Goal: Contribute content

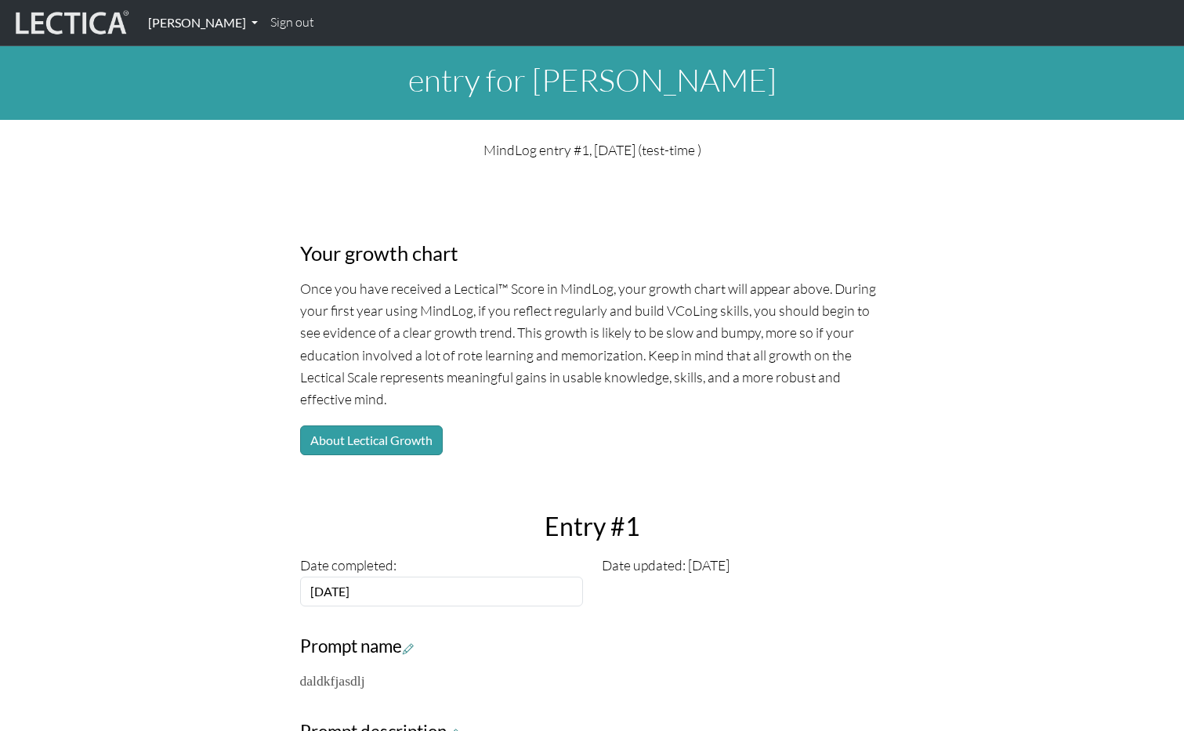
click at [217, 32] on link "Nicholas Maisano" at bounding box center [203, 22] width 122 height 33
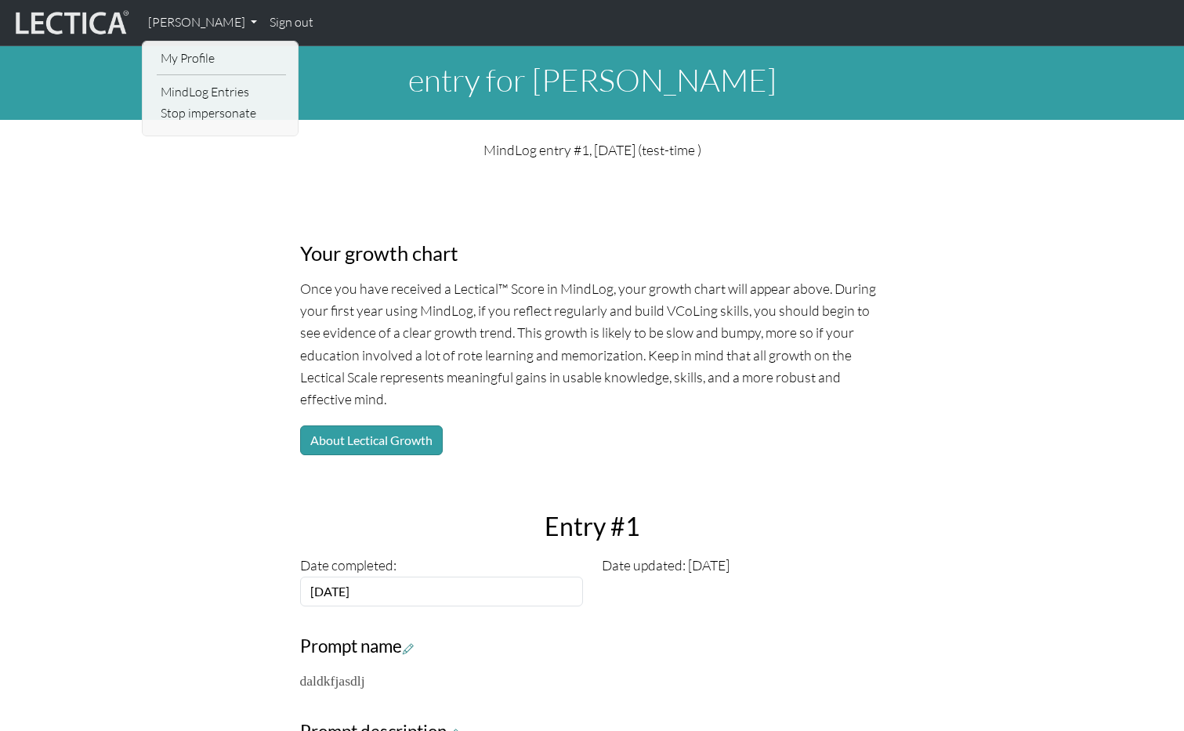
click at [186, 52] on link "My Profile" at bounding box center [221, 58] width 129 height 21
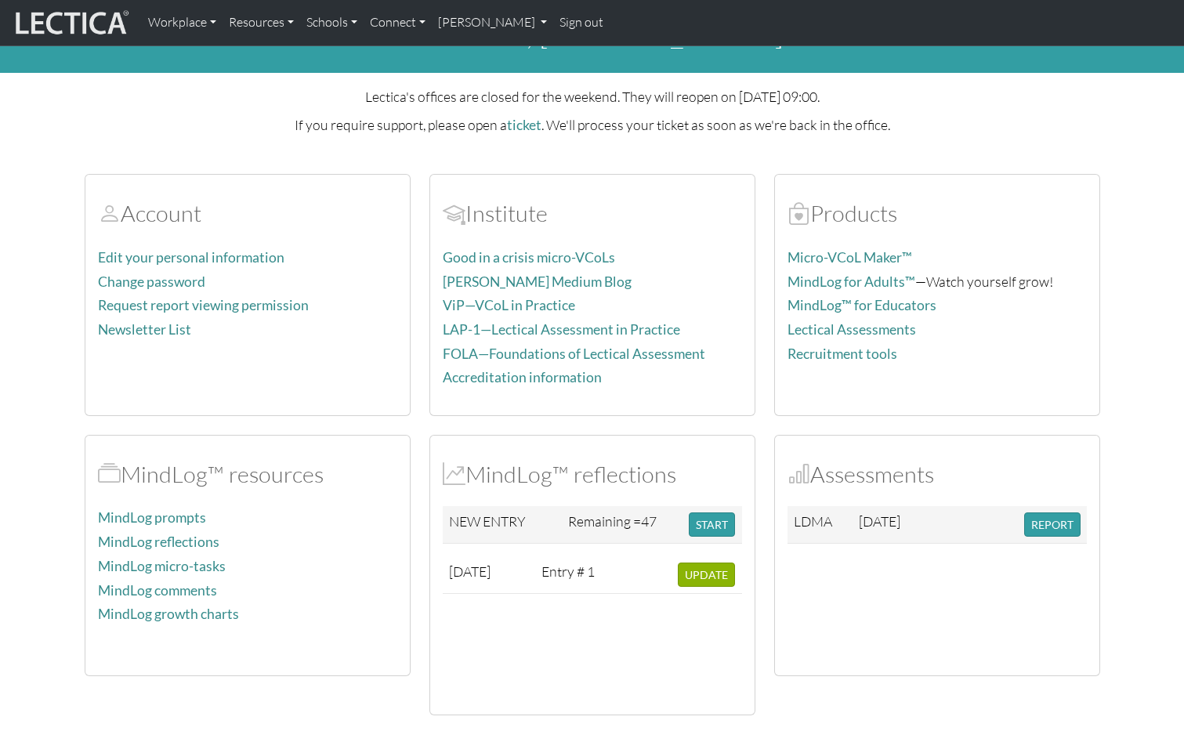
scroll to position [107, 0]
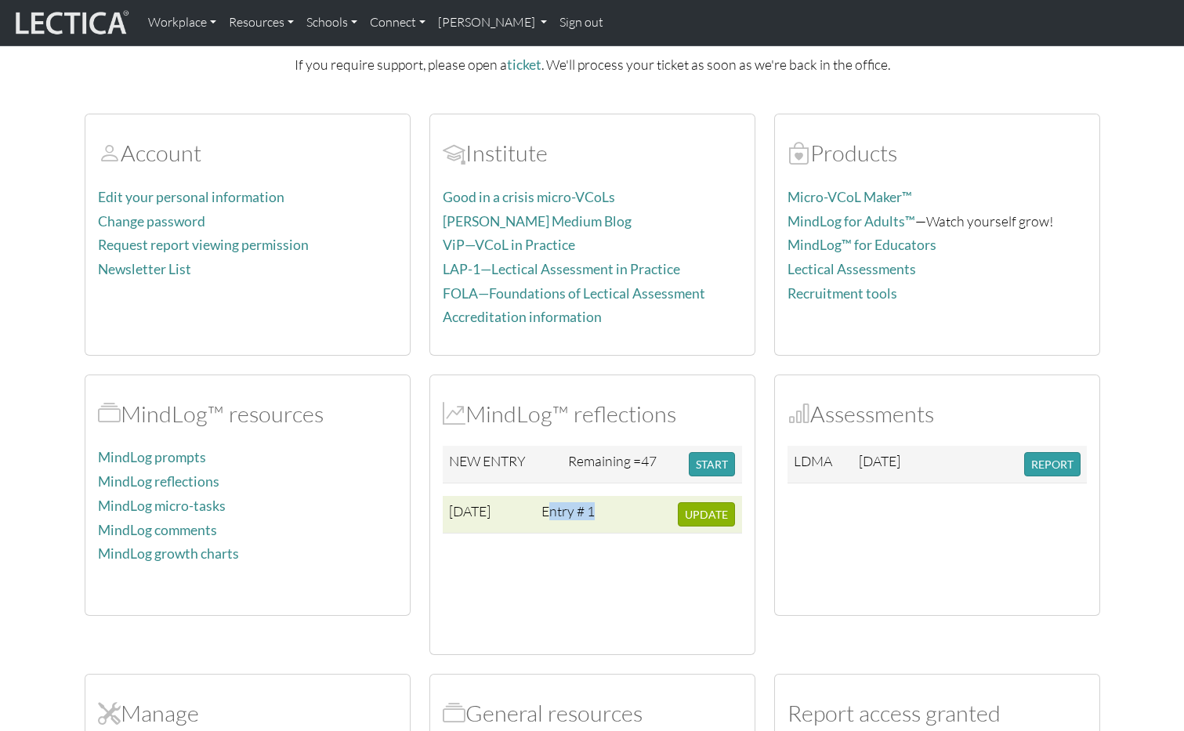
drag, startPoint x: 551, startPoint y: 513, endPoint x: 598, endPoint y: 511, distance: 47.1
click at [598, 511] on td "Entry # 1" at bounding box center [570, 515] width 71 height 38
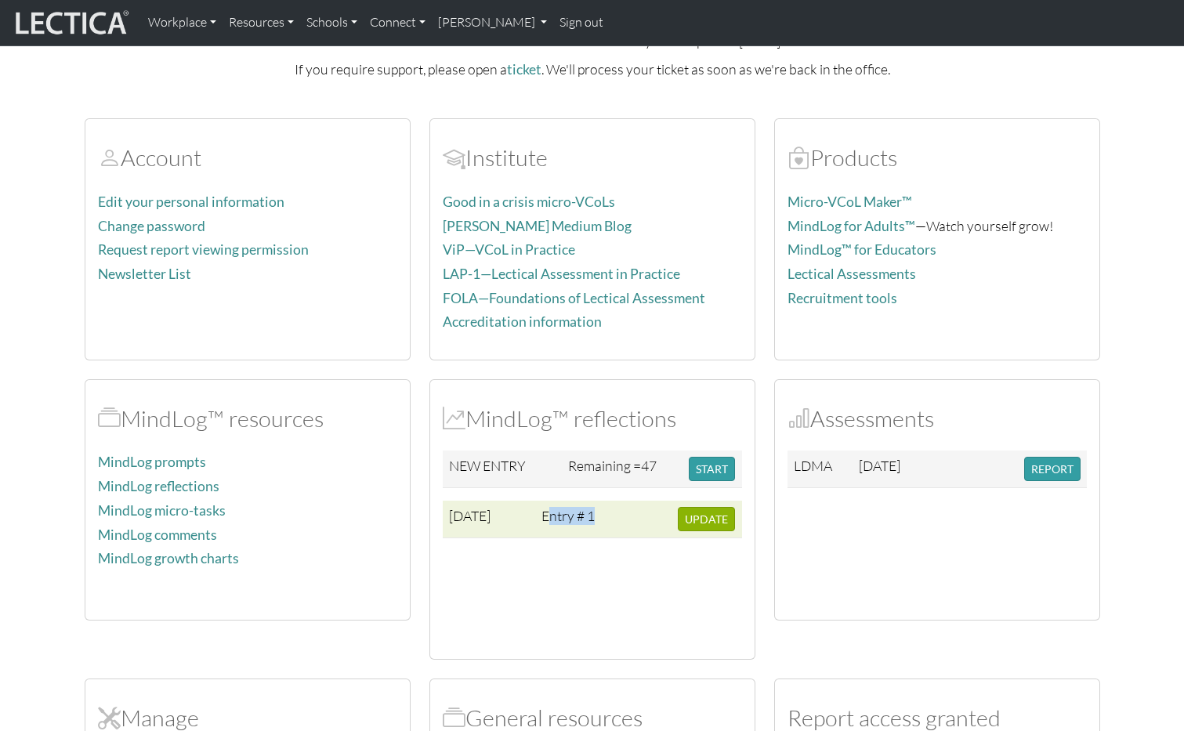
scroll to position [100, 0]
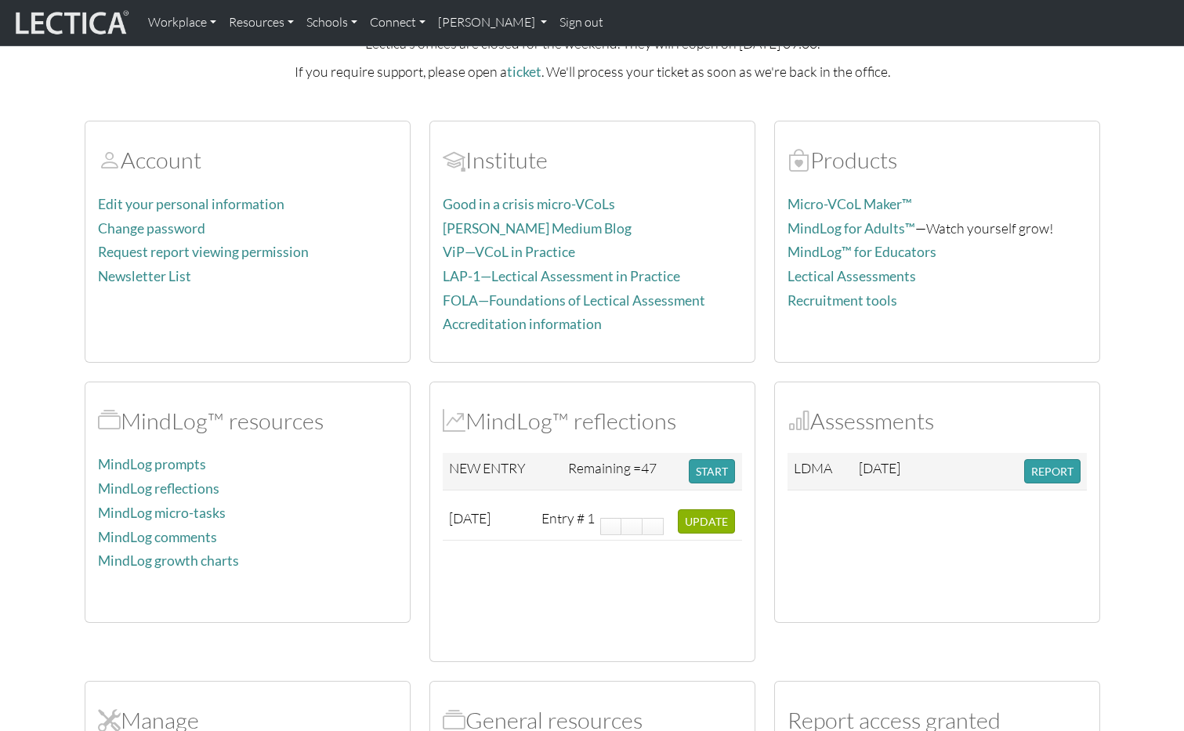
click at [634, 568] on div "2025-08-30 Entry # 1 UPDATE" at bounding box center [592, 576] width 299 height 146
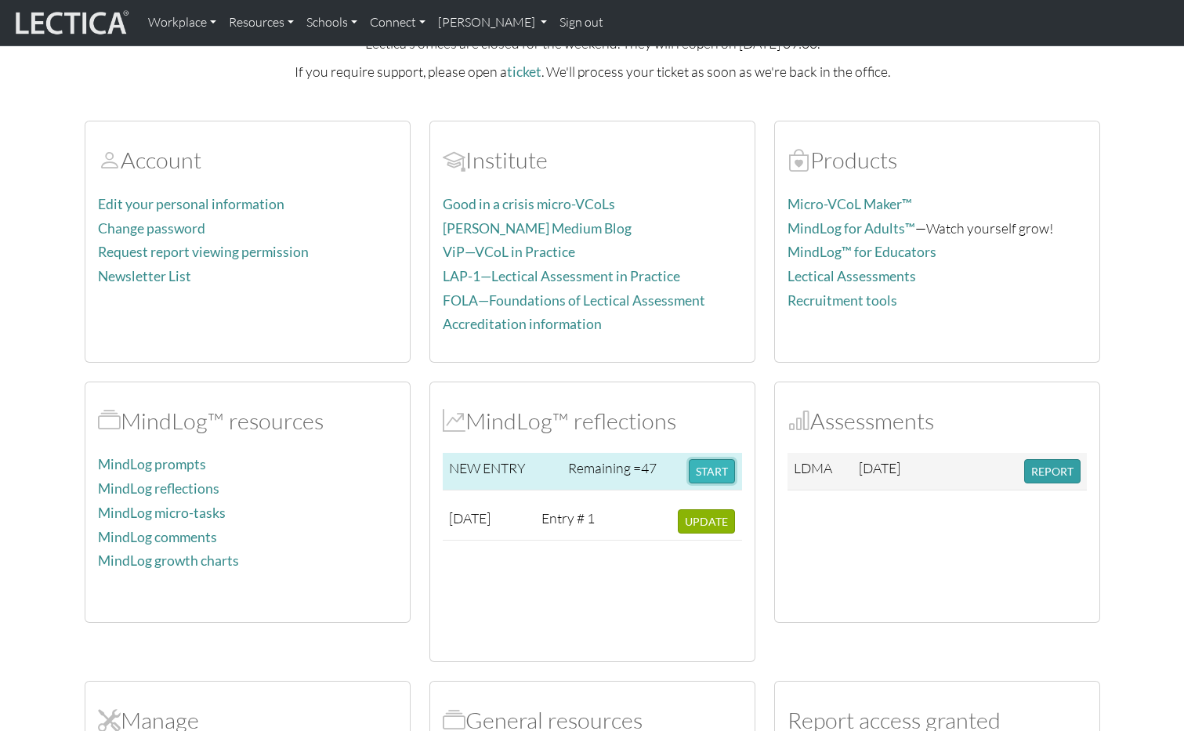
click at [709, 473] on button "START" at bounding box center [712, 471] width 46 height 24
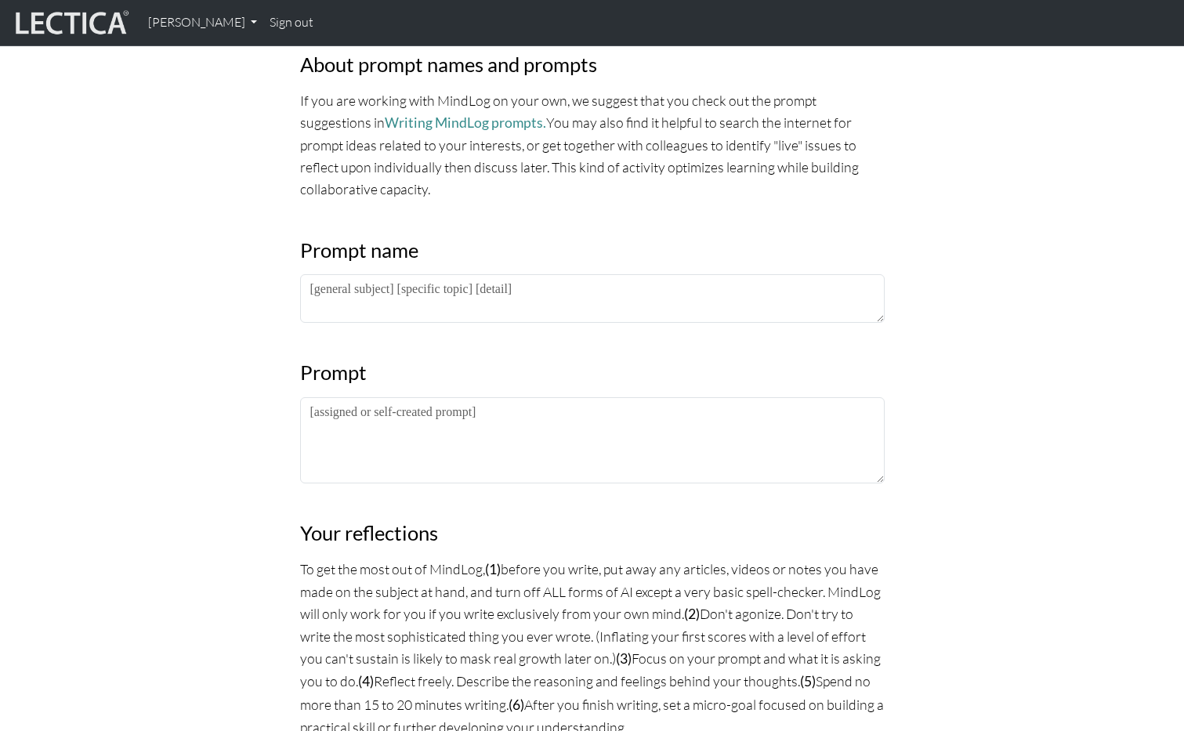
scroll to position [618, 0]
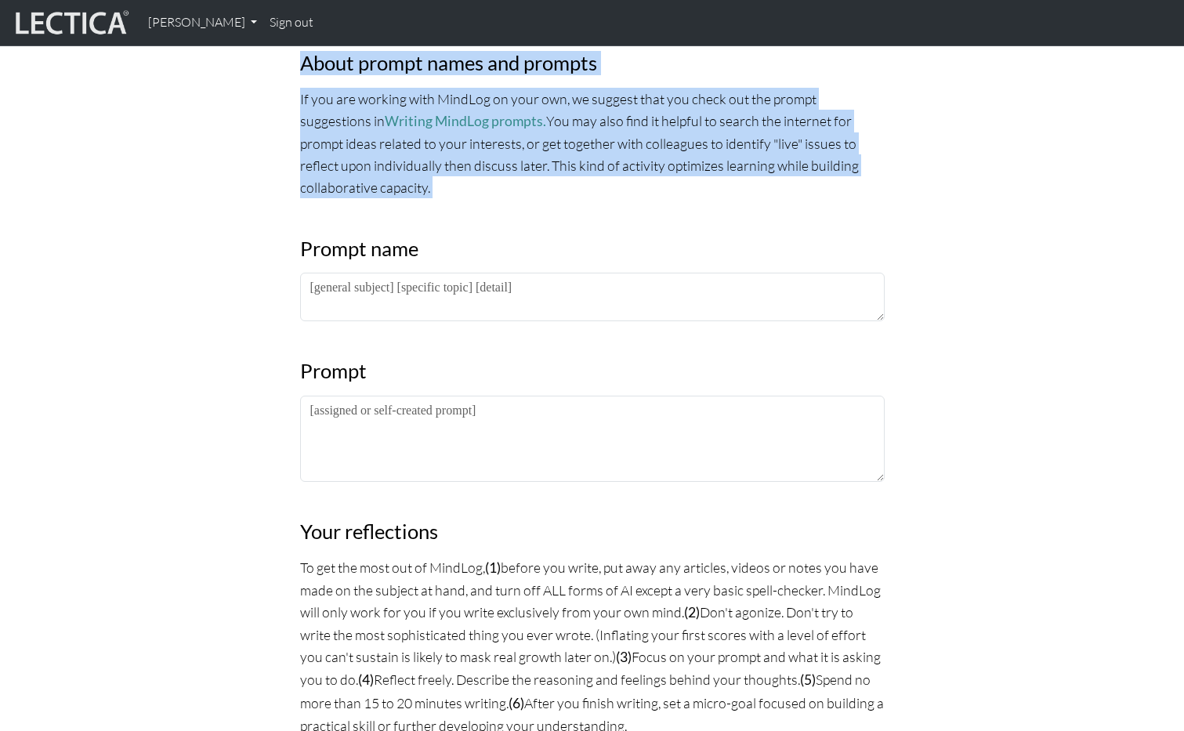
drag, startPoint x: 299, startPoint y: 66, endPoint x: 683, endPoint y: 223, distance: 414.1
click at [683, 223] on div "MindLog is a tool for reflecting on and learning from life experience. It's des…" at bounding box center [592, 575] width 603 height 1965
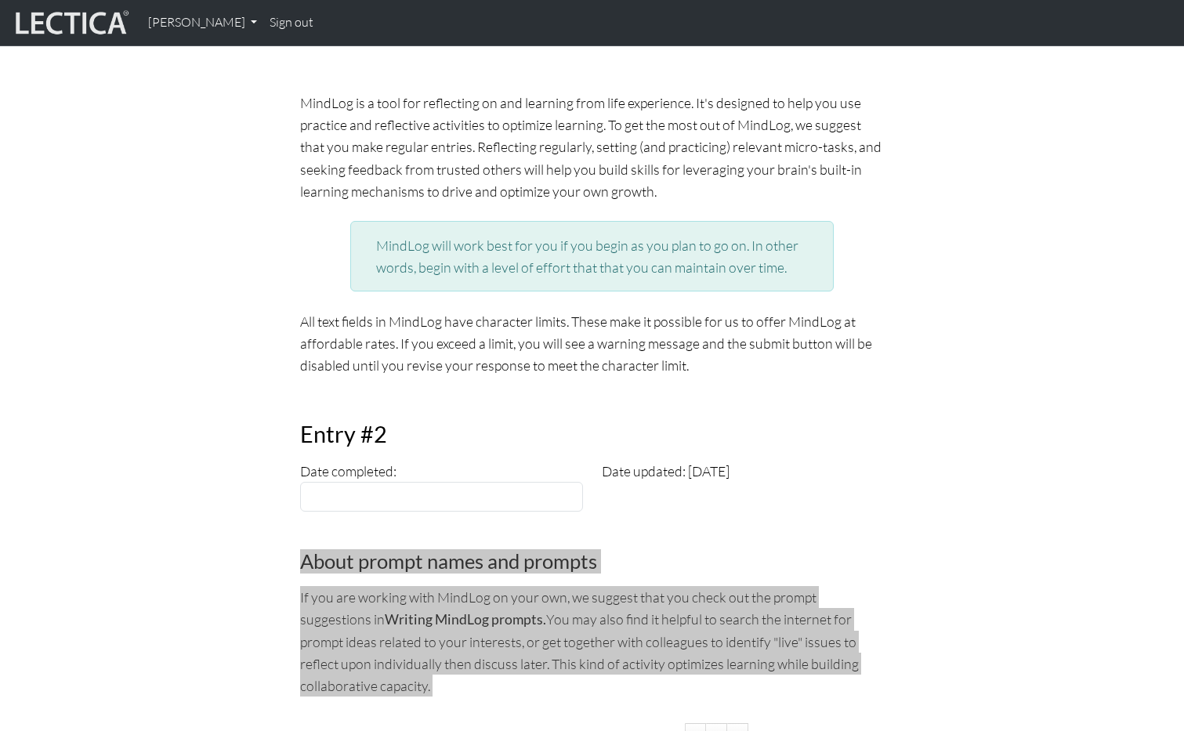
scroll to position [121, 0]
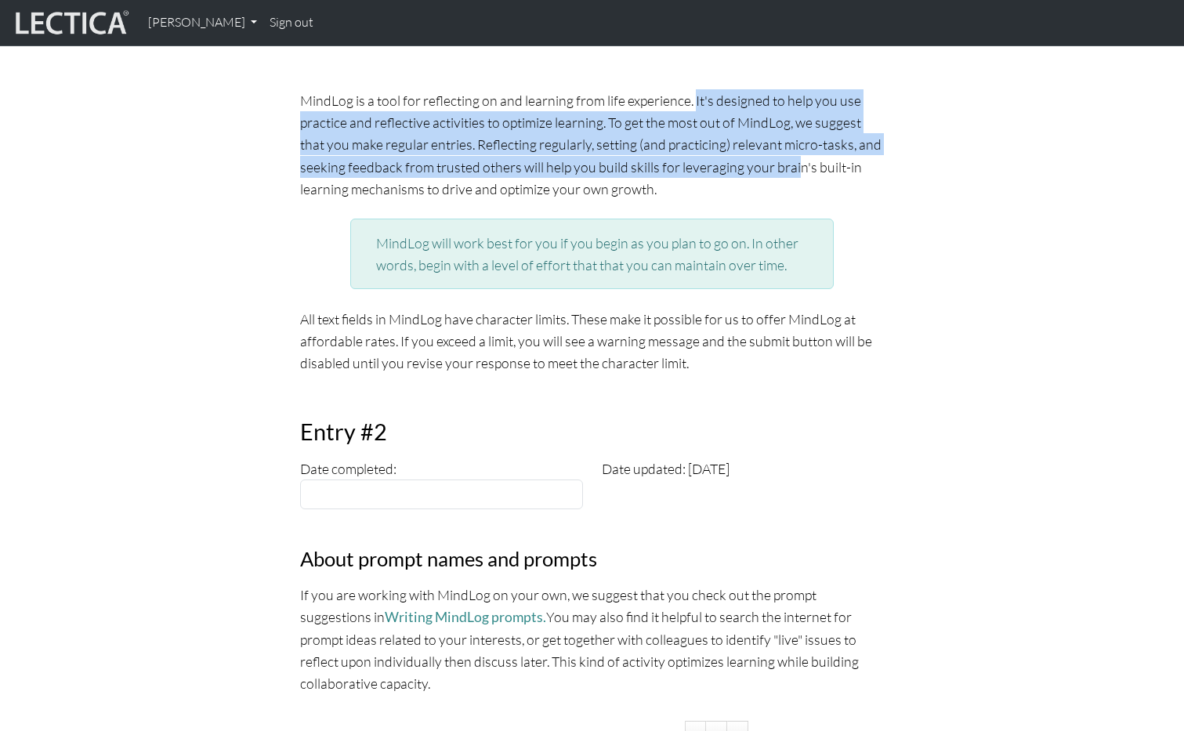
drag, startPoint x: 529, startPoint y: 102, endPoint x: 642, endPoint y: 166, distance: 129.9
click at [642, 166] on p "MindLog is a tool for reflecting on and learning from life experience. It's des…" at bounding box center [592, 144] width 585 height 111
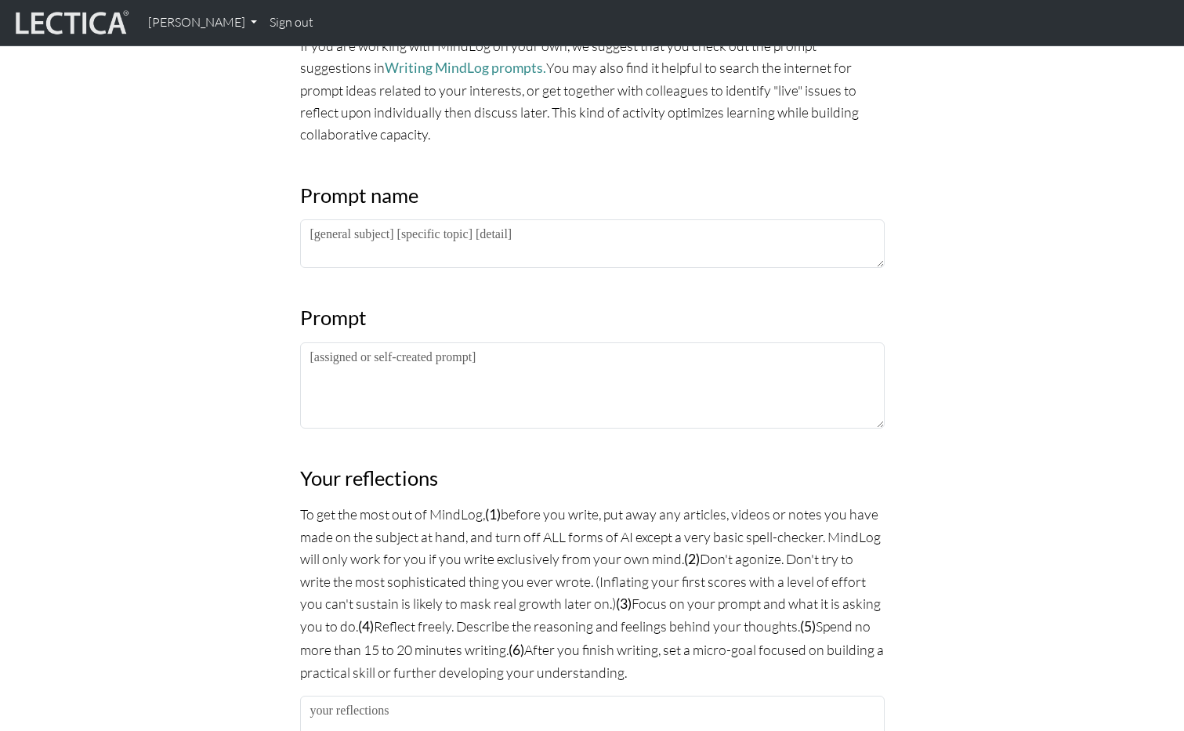
scroll to position [715, 0]
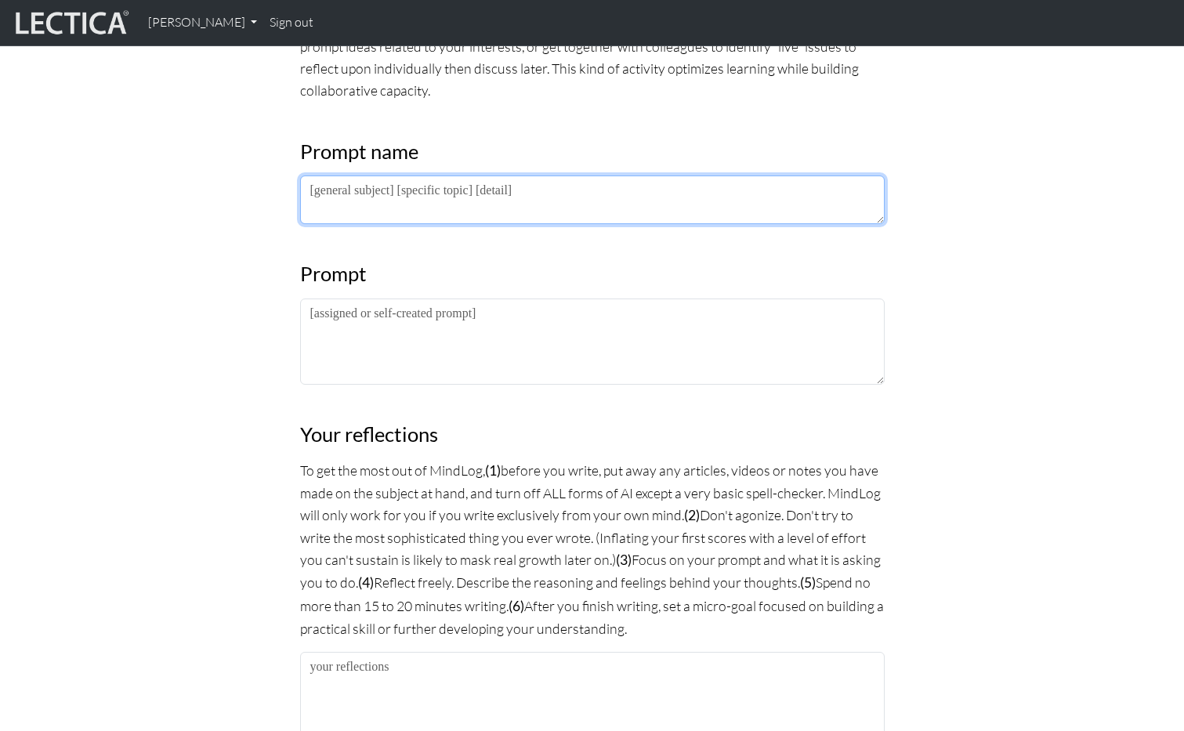
click at [393, 191] on textarea at bounding box center [592, 200] width 585 height 49
type textarea "this is my prompt name"
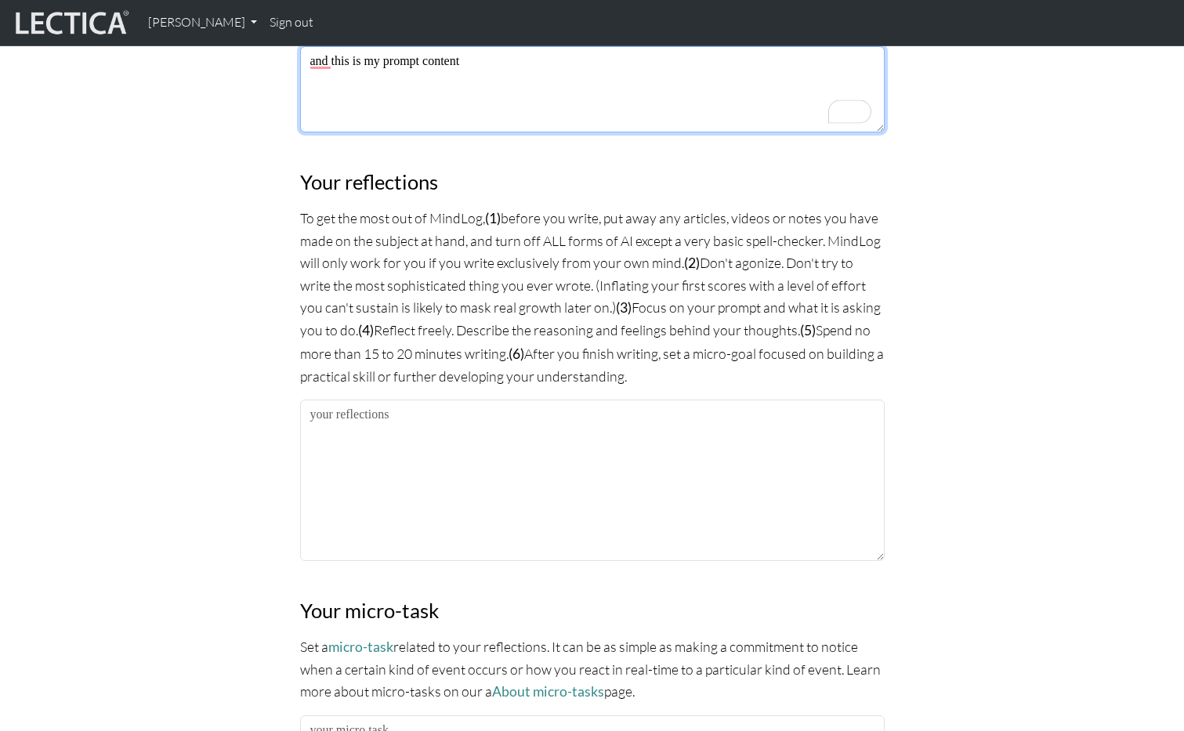
scroll to position [995, 0]
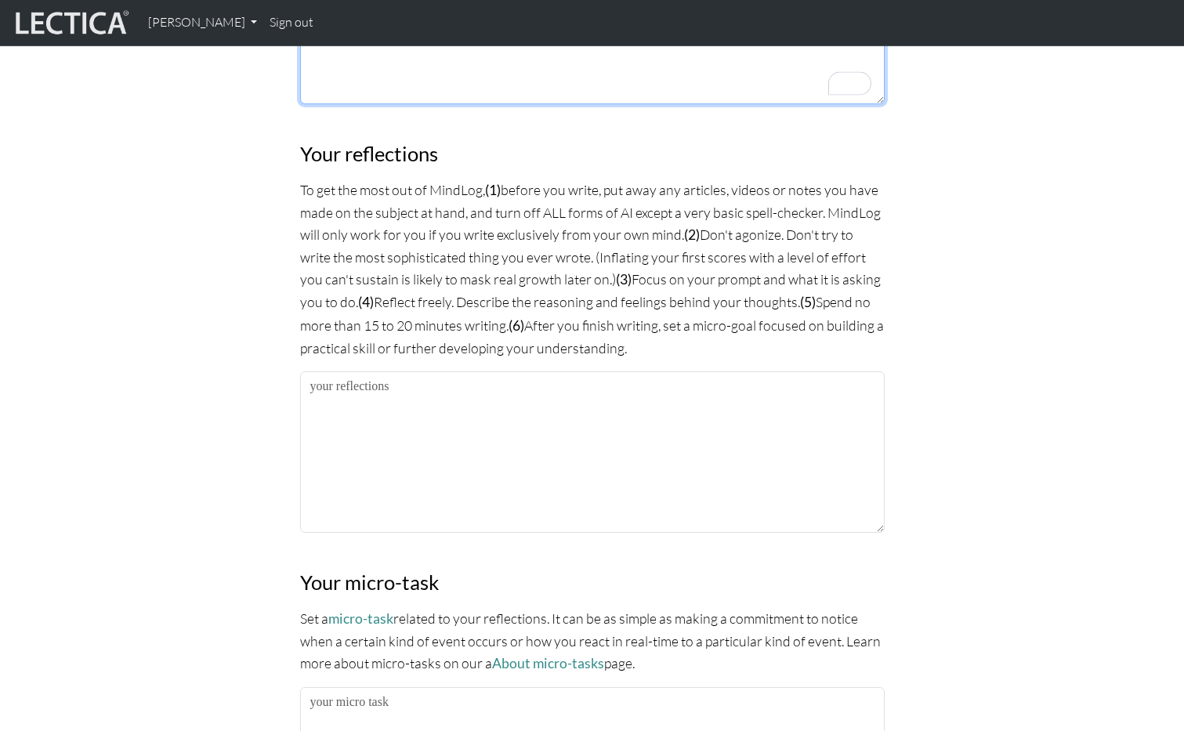
type textarea "and this is my prompt content"
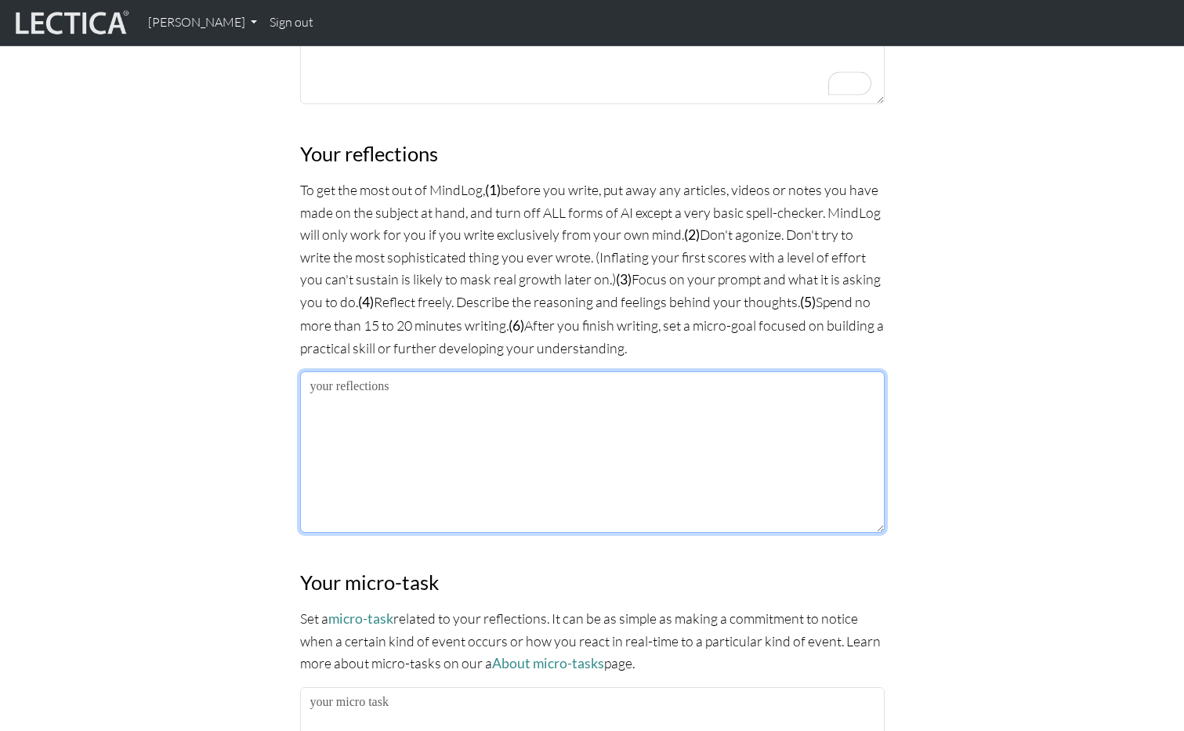
click at [593, 460] on textarea at bounding box center [592, 452] width 585 height 161
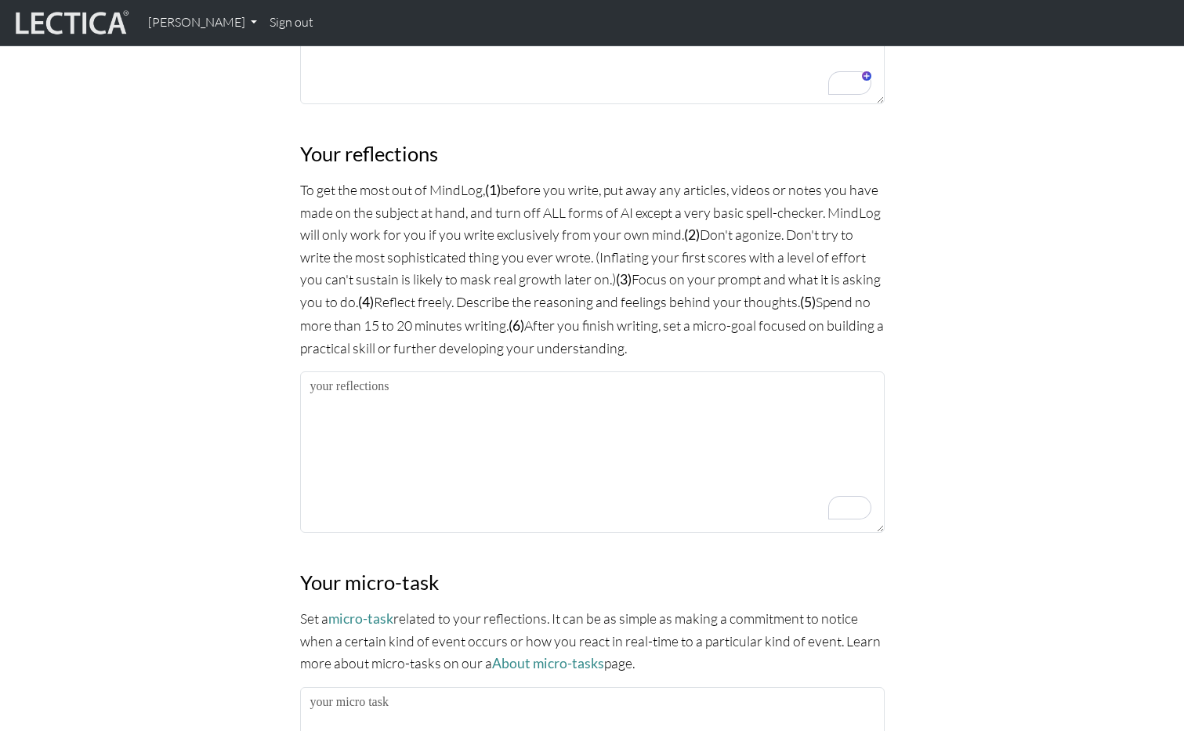
click at [767, 235] on p "To get the most out of MindLog, (1) before you write, put away any articles, vi…" at bounding box center [592, 269] width 585 height 180
drag, startPoint x: 767, startPoint y: 235, endPoint x: 716, endPoint y: 234, distance: 50.2
click at [716, 234] on p "To get the most out of MindLog, (1) before you write, put away any articles, vi…" at bounding box center [592, 269] width 585 height 180
click at [930, 273] on div "MindLog is a tool for reflecting on and learning from life experience. It's des…" at bounding box center [592, 197] width 1035 height 1965
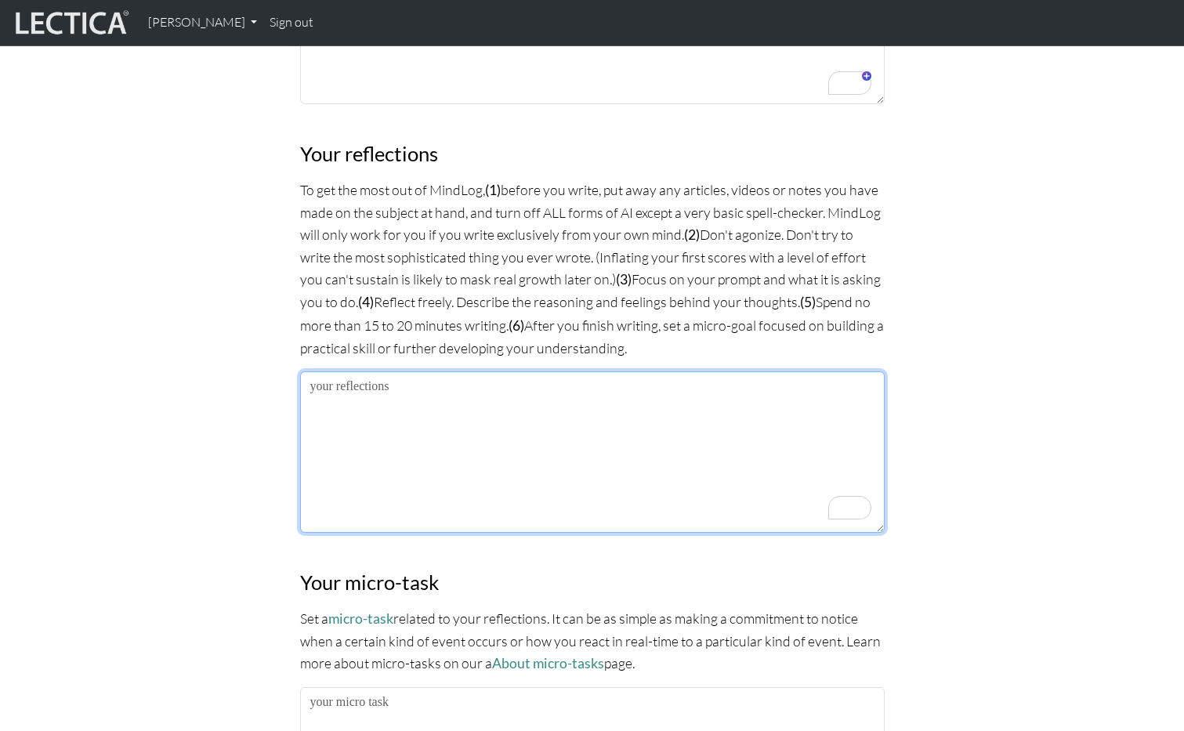
click at [564, 480] on textarea "To enrich screen reader interactions, please activate Accessibility in Grammarl…" at bounding box center [592, 452] width 585 height 161
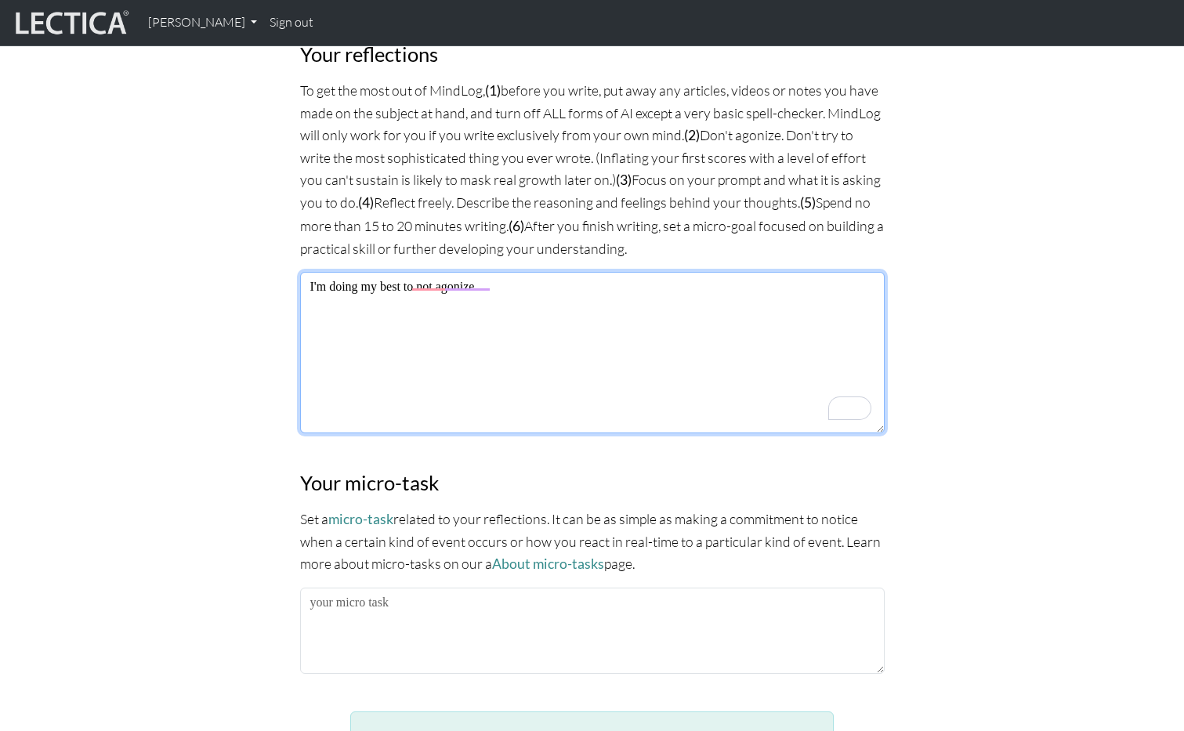
scroll to position [1096, 0]
type textarea "I'm doing my best to not agonize."
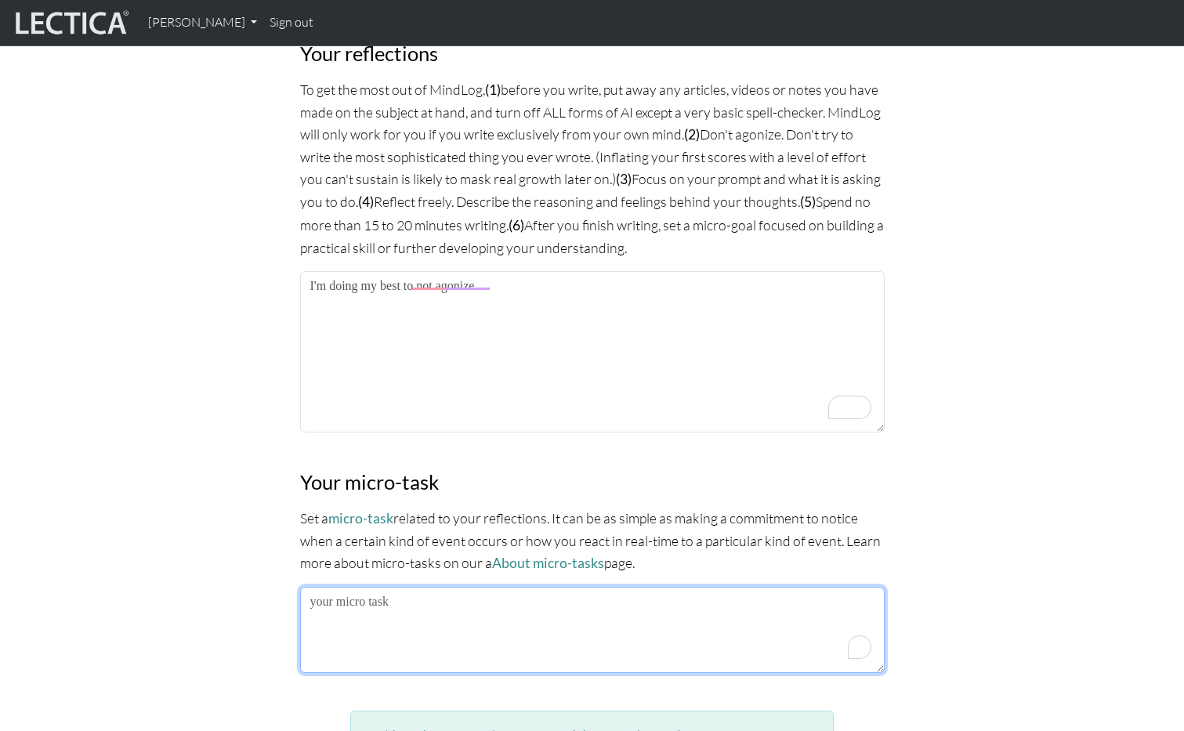
click at [447, 639] on textarea "To enrich screen reader interactions, please activate Accessibility in Grammarl…" at bounding box center [592, 630] width 585 height 86
type textarea "my microtask goes here"
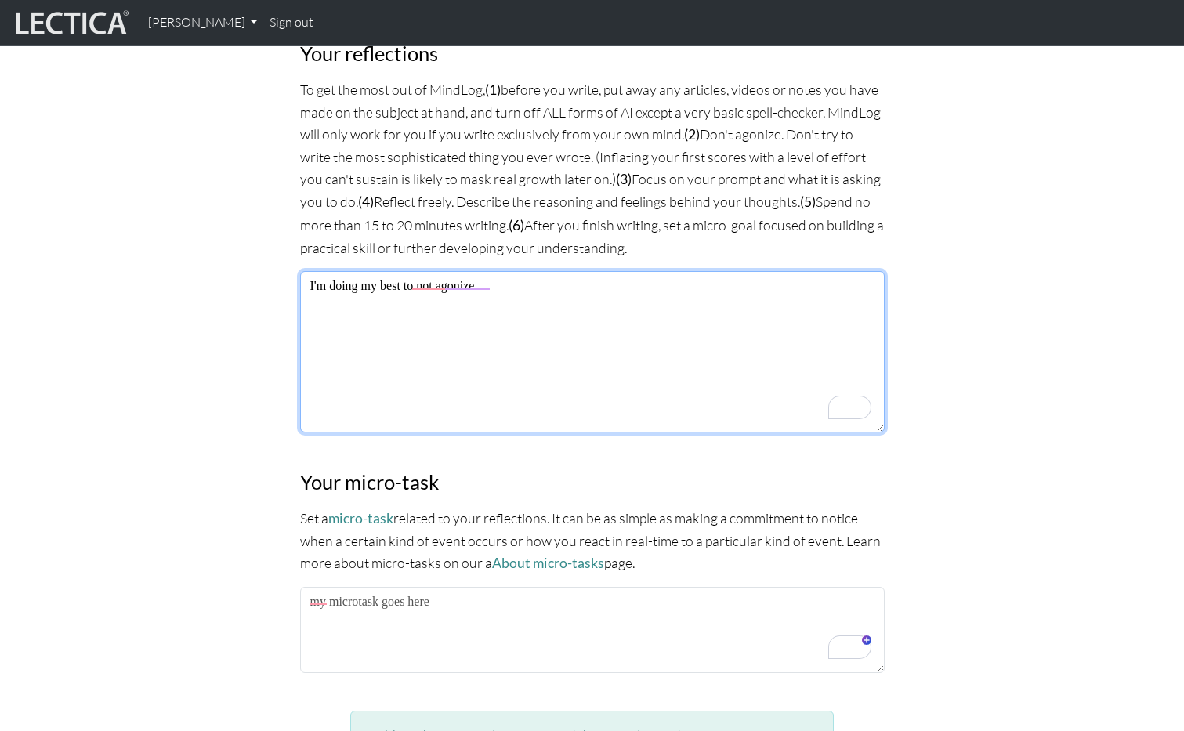
click at [647, 305] on textarea "I'm doing my best to not agonize." at bounding box center [592, 351] width 585 height 161
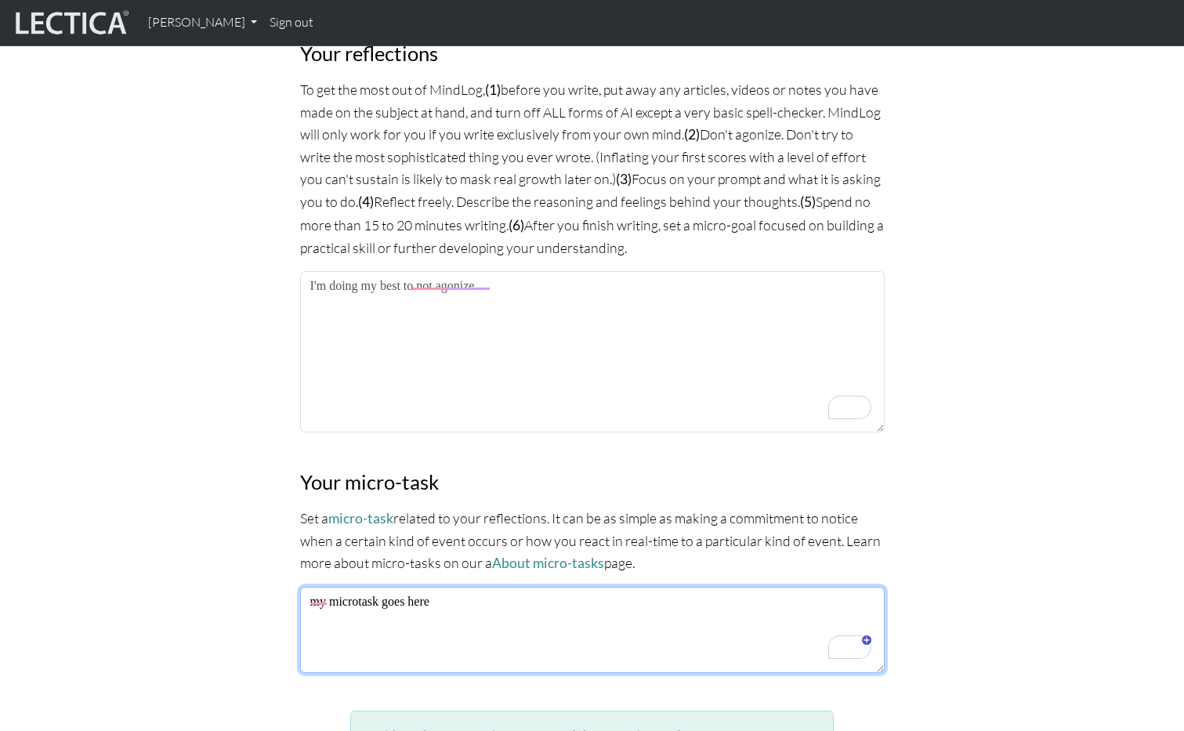
click at [561, 616] on textarea "my microtask goes here" at bounding box center [592, 630] width 585 height 86
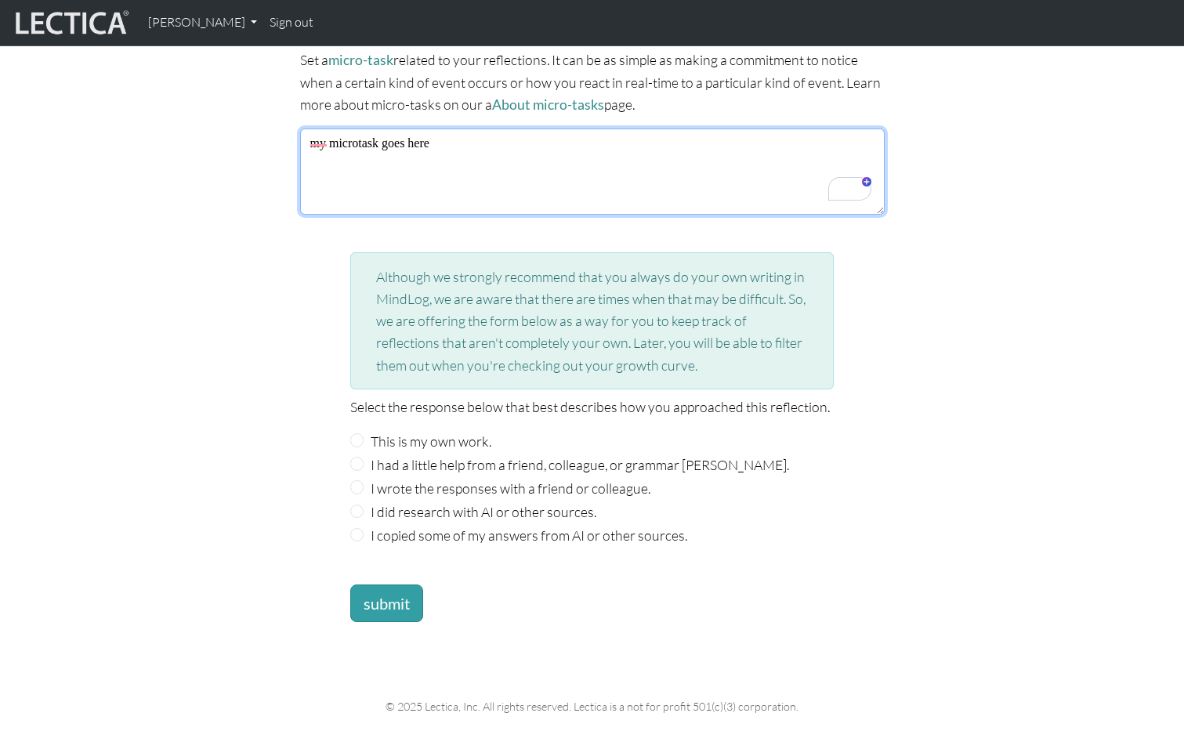
scroll to position [1555, 0]
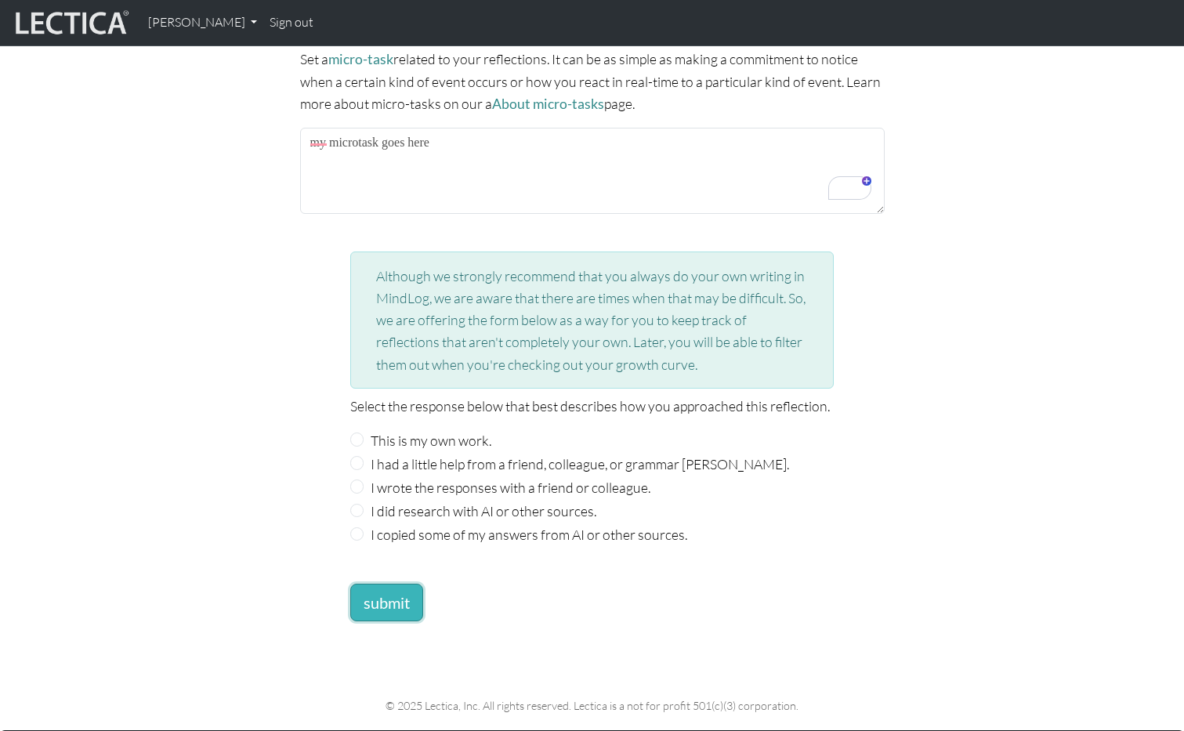
click at [379, 593] on button "submit" at bounding box center [386, 603] width 73 height 38
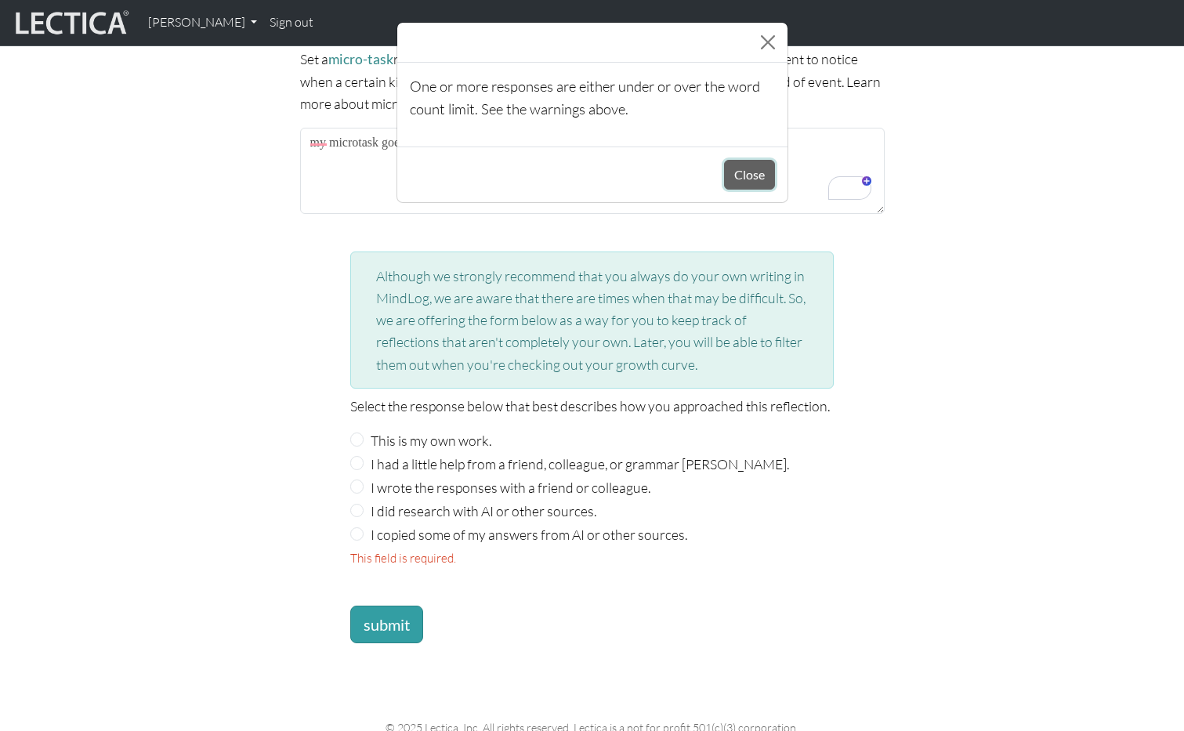
click at [759, 176] on button "Close" at bounding box center [749, 175] width 51 height 30
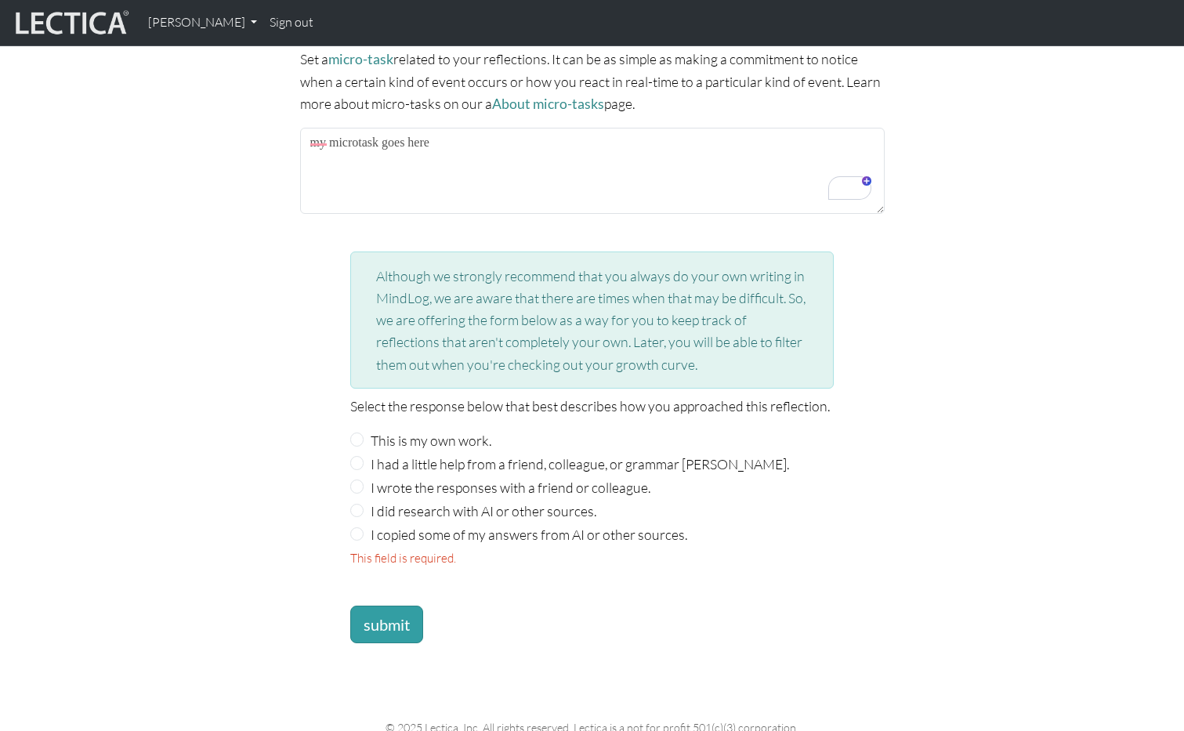
click at [357, 555] on div "This field is required." at bounding box center [592, 559] width 484 height 20
drag, startPoint x: 357, startPoint y: 555, endPoint x: 434, endPoint y: 553, distance: 77.6
click at [434, 553] on div "This field is required." at bounding box center [592, 559] width 484 height 20
click at [570, 558] on div "This field is required." at bounding box center [592, 559] width 484 height 20
click at [359, 458] on input "I had a little help from a friend, colleague, or grammar checker." at bounding box center [357, 463] width 14 height 14
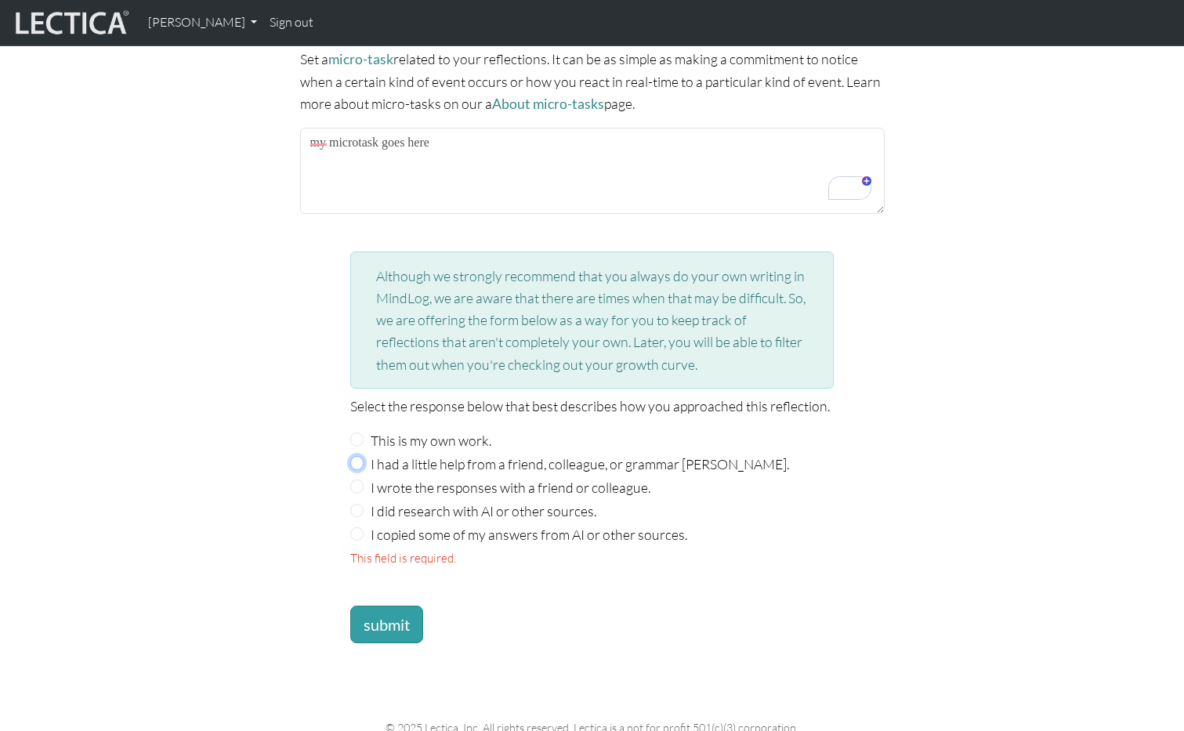
radio input "true"
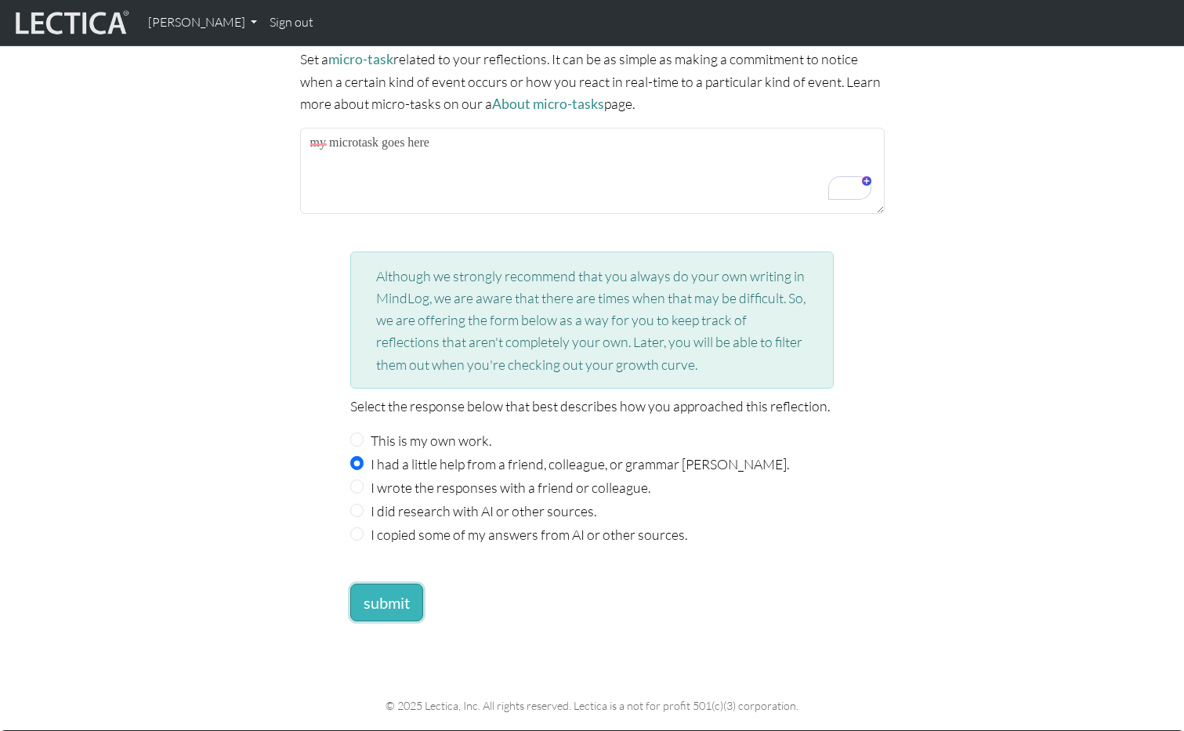
click at [394, 601] on button "submit" at bounding box center [386, 603] width 73 height 38
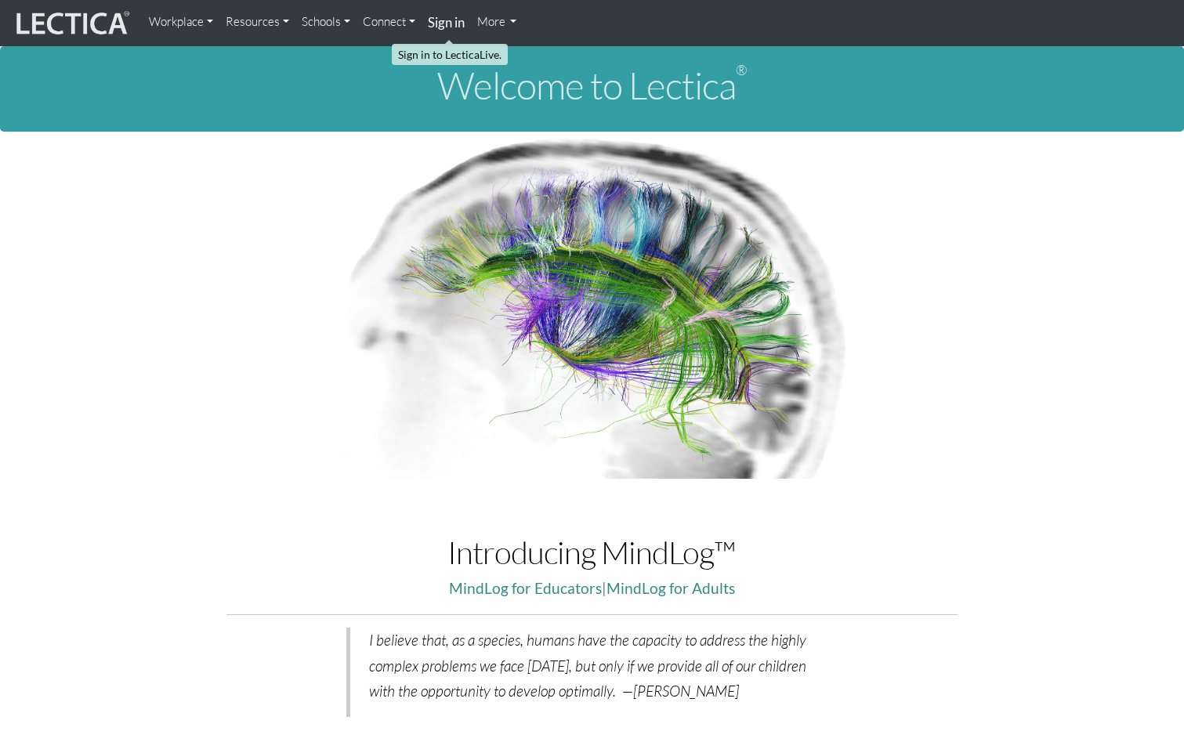
click at [448, 23] on strong "Sign in" at bounding box center [446, 22] width 37 height 16
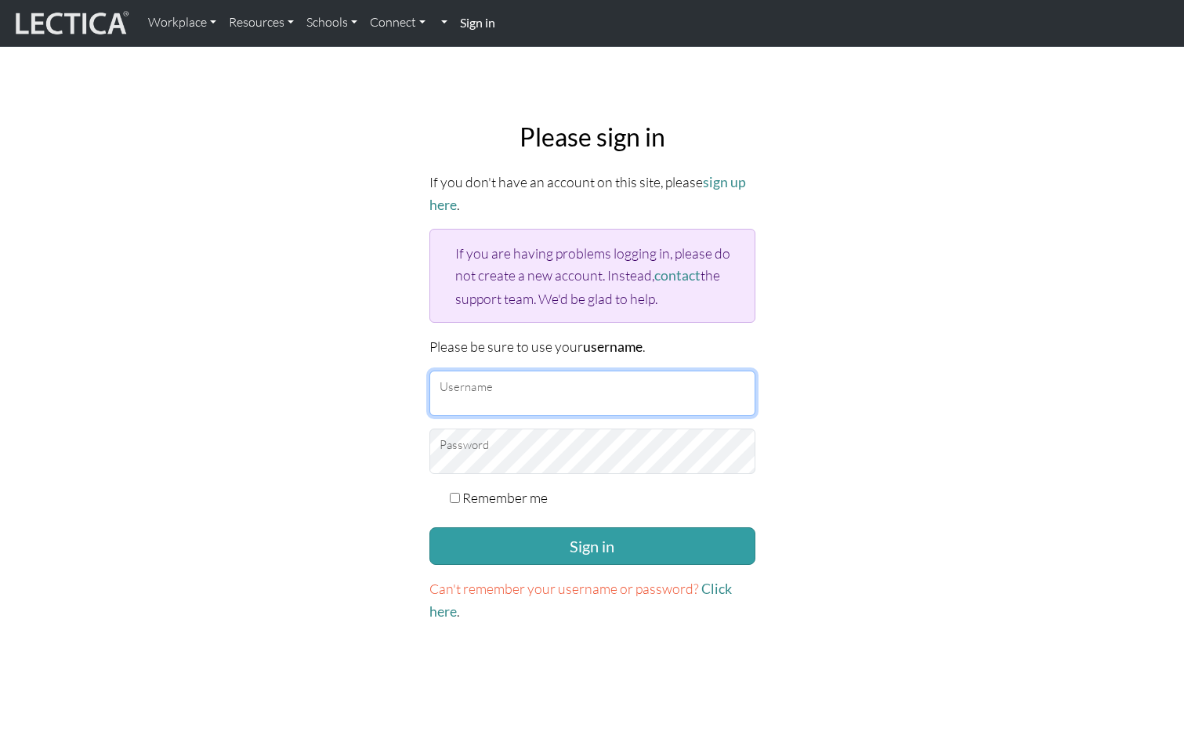
click at [534, 386] on input "Username" at bounding box center [593, 393] width 326 height 45
type input "amcorreia"
click at [430, 527] on button "Sign in" at bounding box center [593, 546] width 326 height 38
